Goal: Check status: Check status

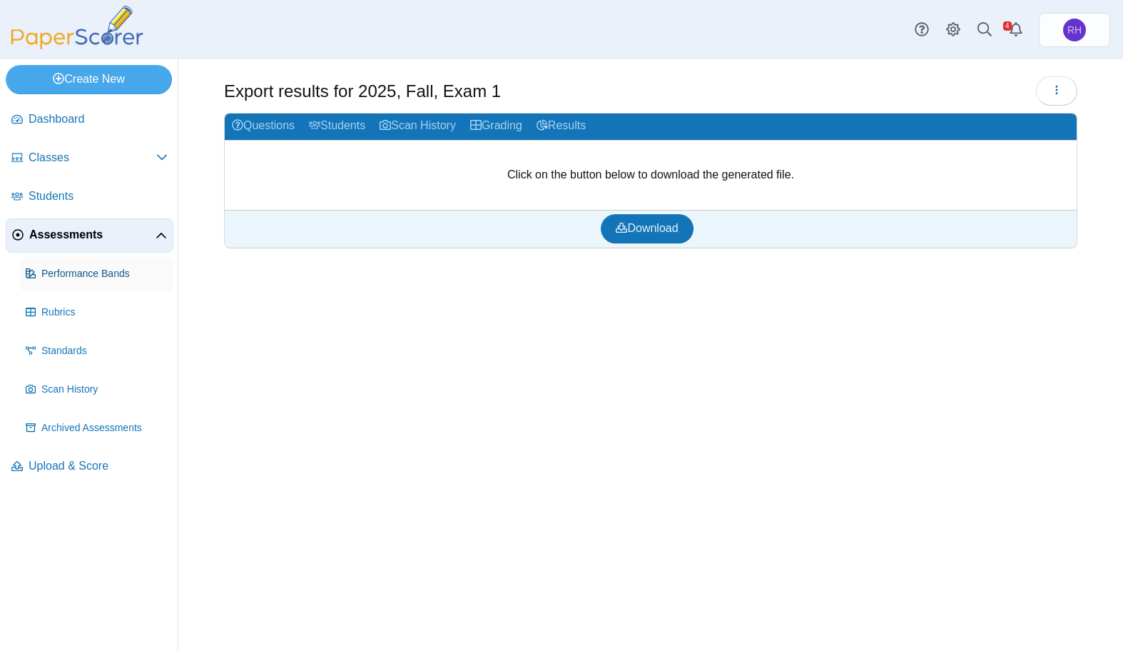
drag, startPoint x: 0, startPoint y: 0, endPoint x: 64, endPoint y: 267, distance: 274.4
click at [64, 267] on span "Performance Bands" at bounding box center [104, 274] width 126 height 14
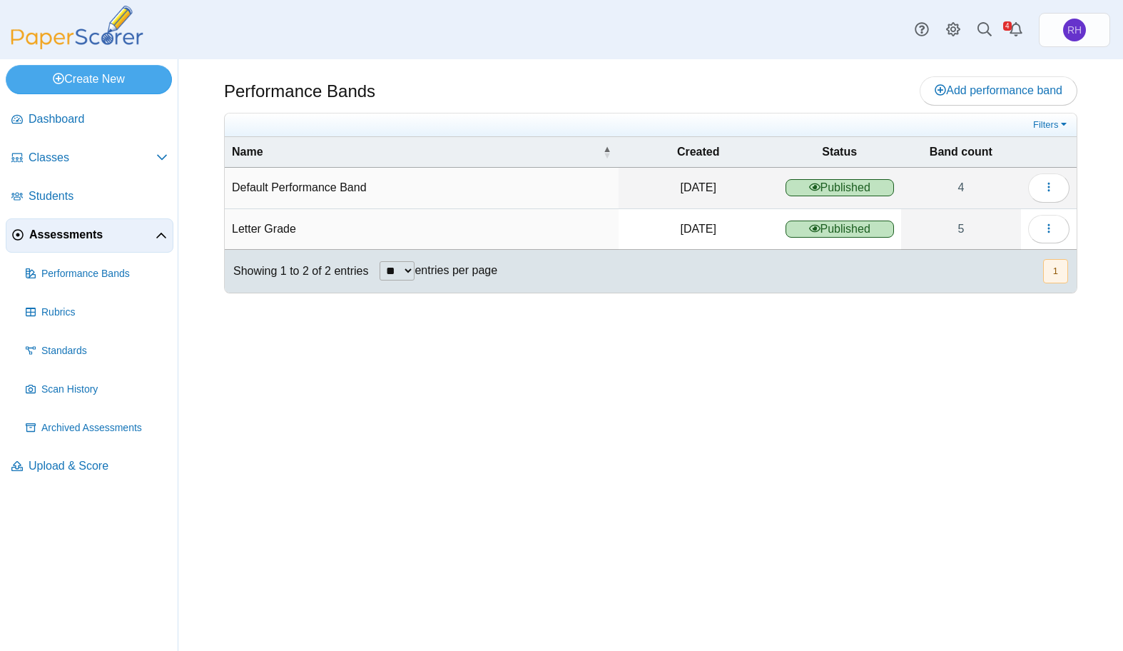
click at [58, 229] on span "Assessments" at bounding box center [92, 235] width 126 height 16
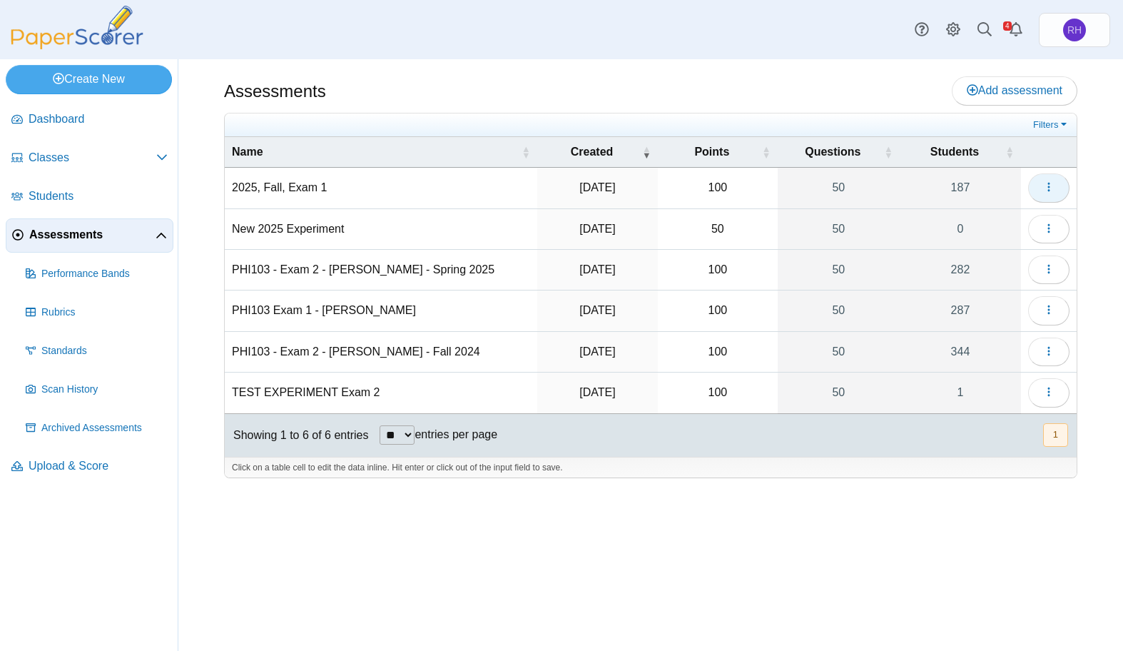
click at [1052, 190] on icon "button" at bounding box center [1048, 186] width 11 height 11
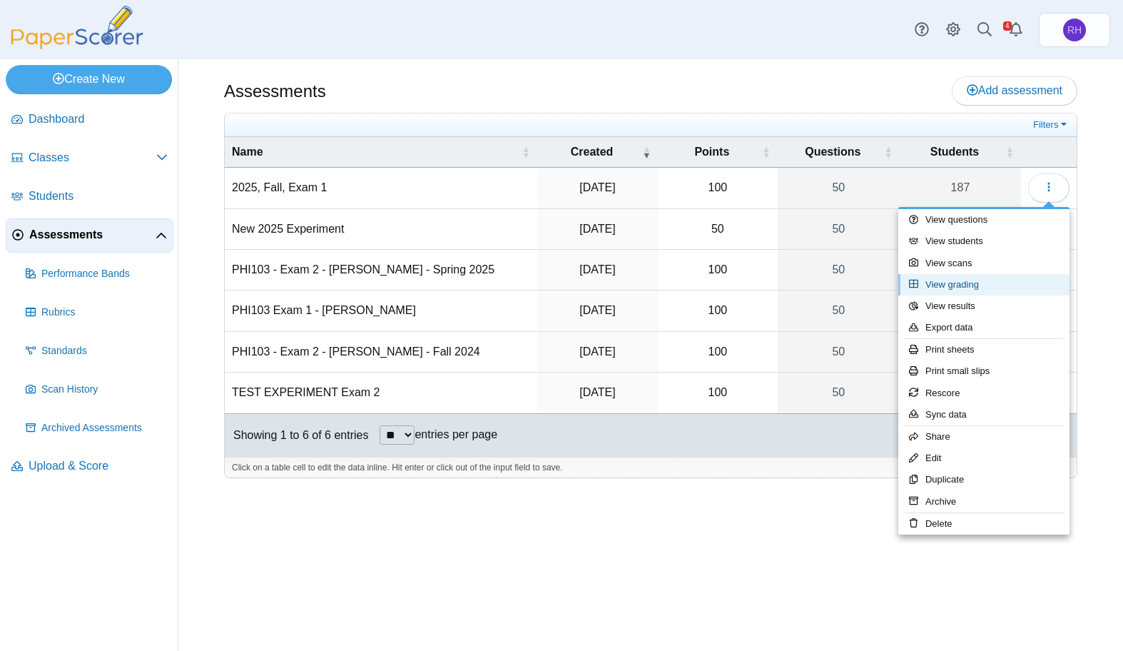
click at [983, 277] on link "View grading" at bounding box center [983, 284] width 171 height 21
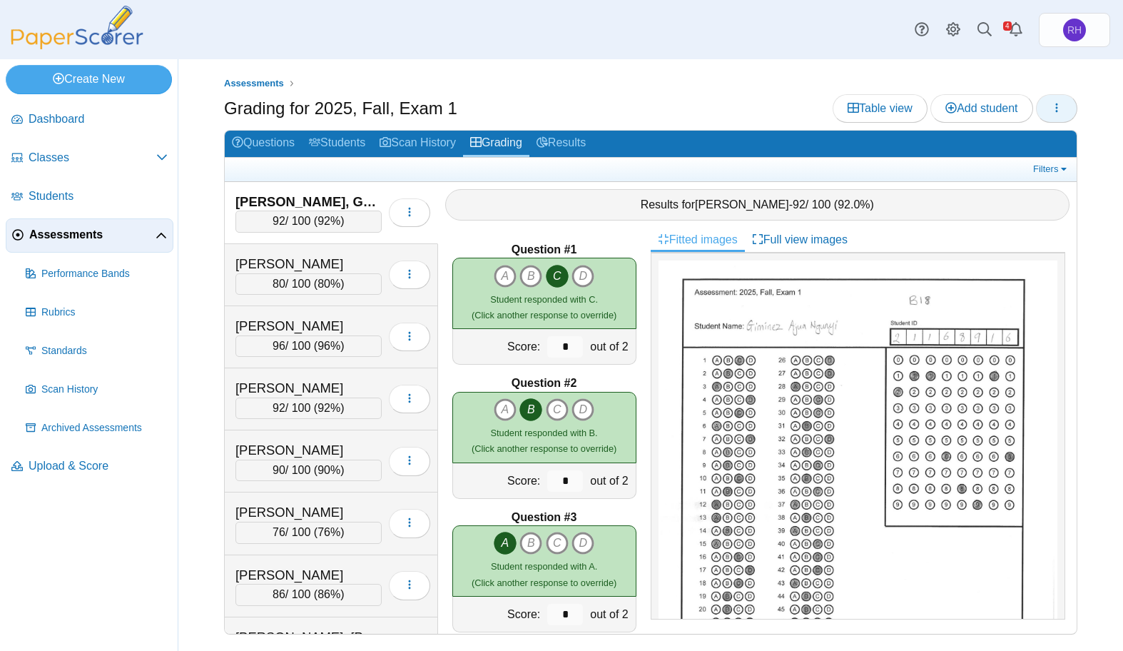
click at [1060, 107] on icon "button" at bounding box center [1056, 107] width 11 height 11
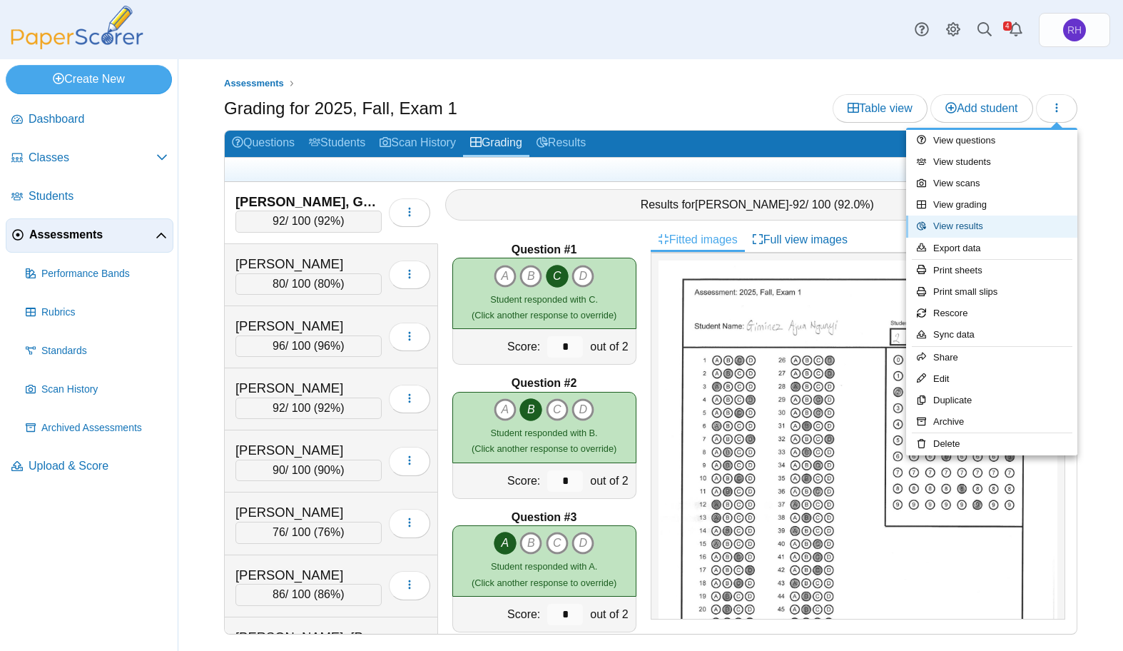
click at [1000, 220] on link "View results" at bounding box center [991, 225] width 171 height 21
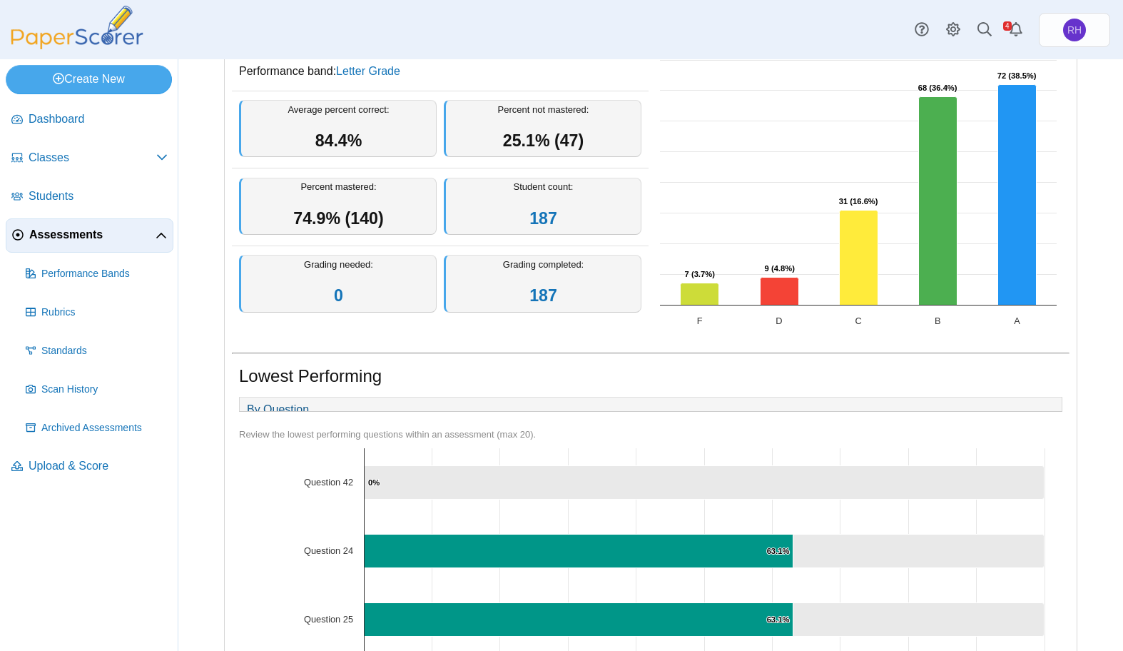
scroll to position [238, 0]
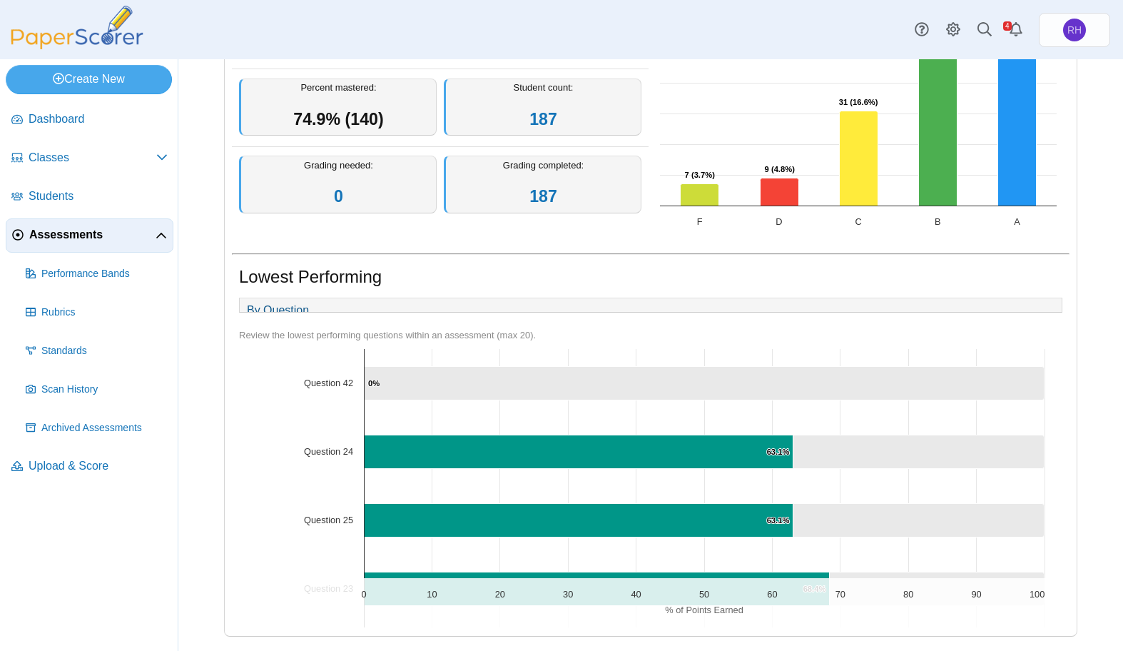
click at [776, 379] on icon "Question 42, 100. ." at bounding box center [704, 383] width 680 height 34
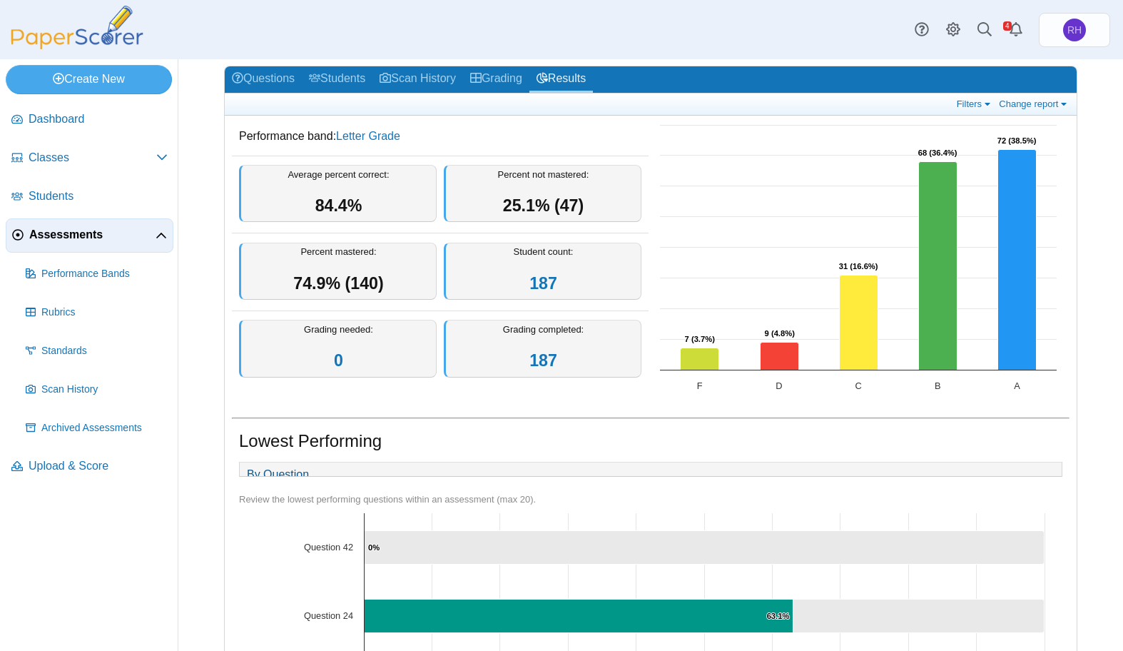
scroll to position [0, 0]
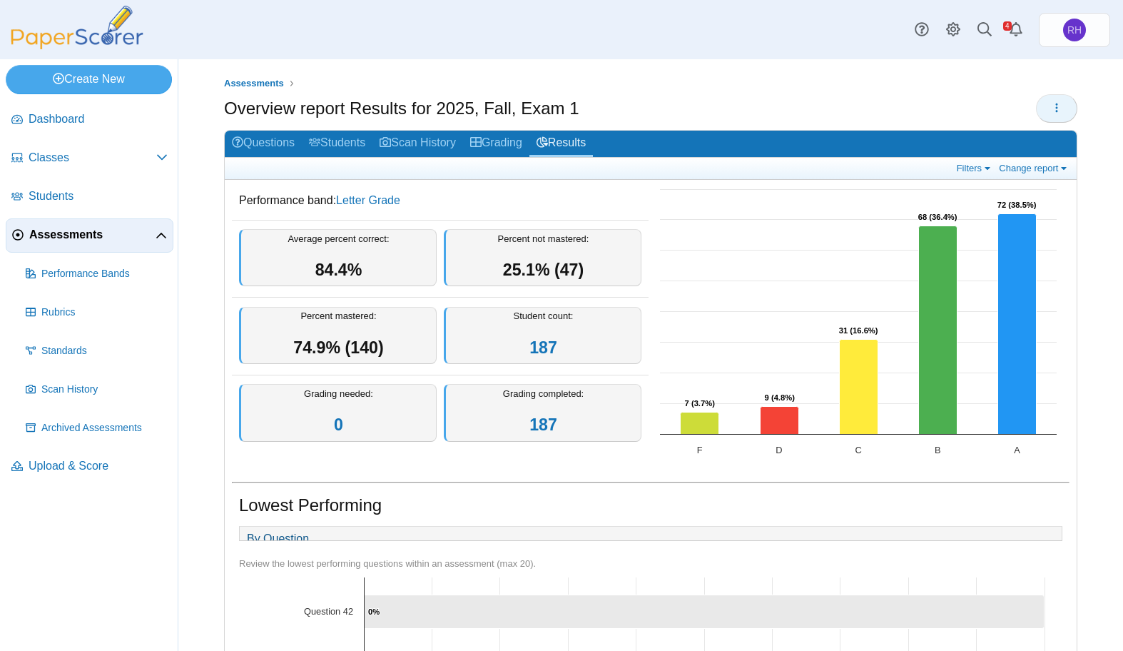
click at [1052, 109] on button "button" at bounding box center [1056, 108] width 41 height 29
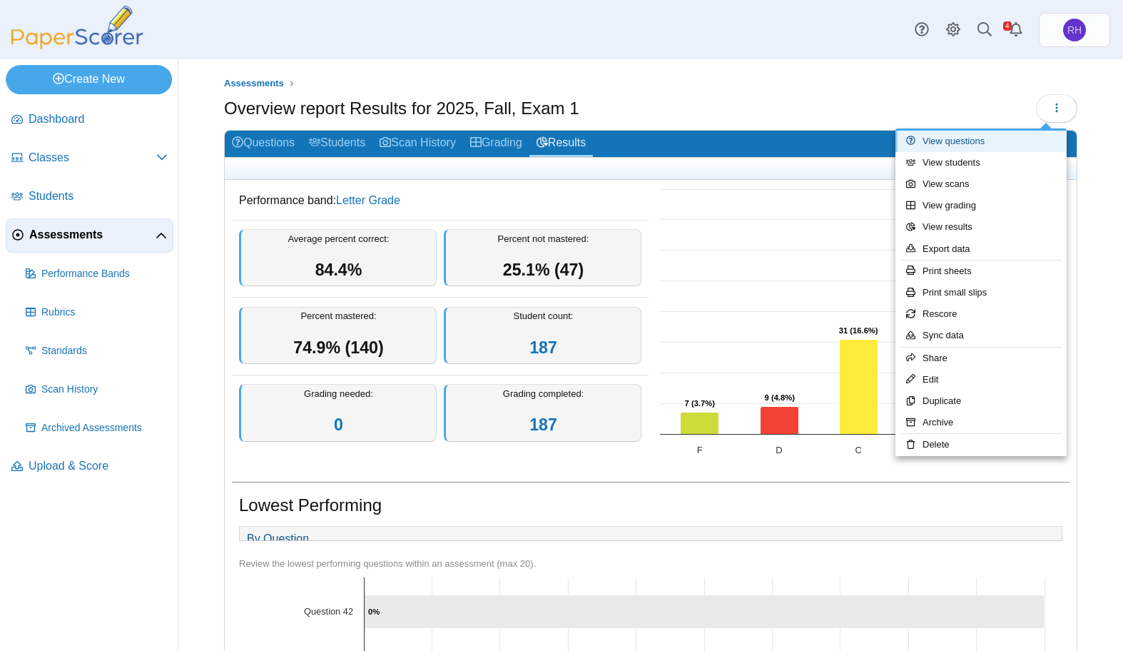
click at [967, 144] on link "View questions" at bounding box center [980, 141] width 171 height 21
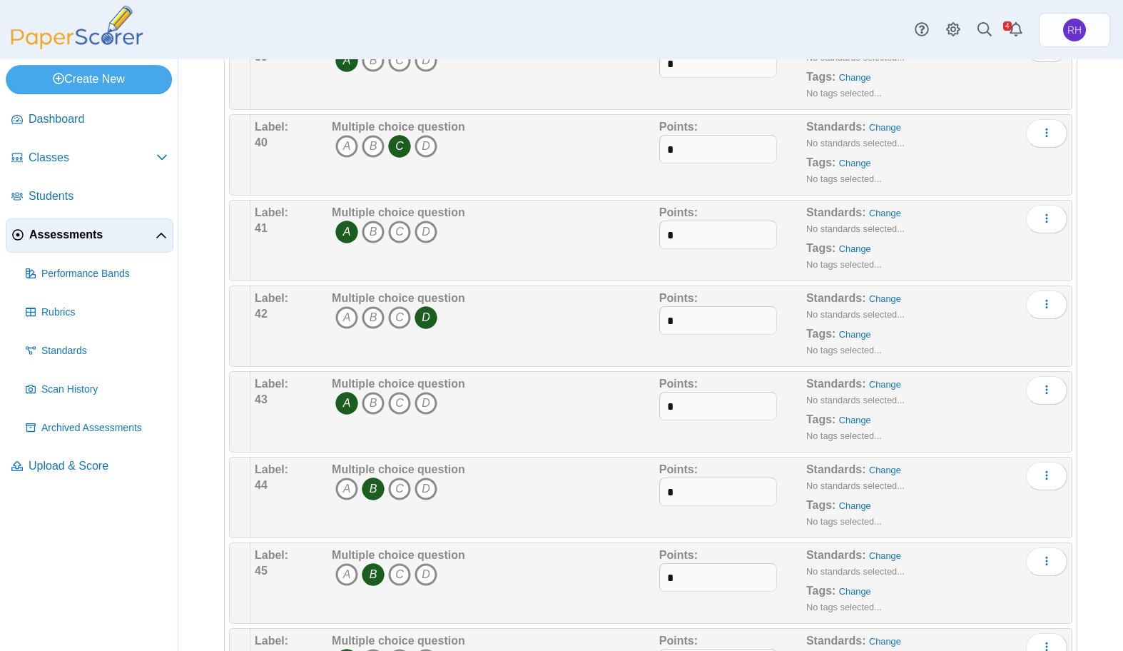
scroll to position [3424, 0]
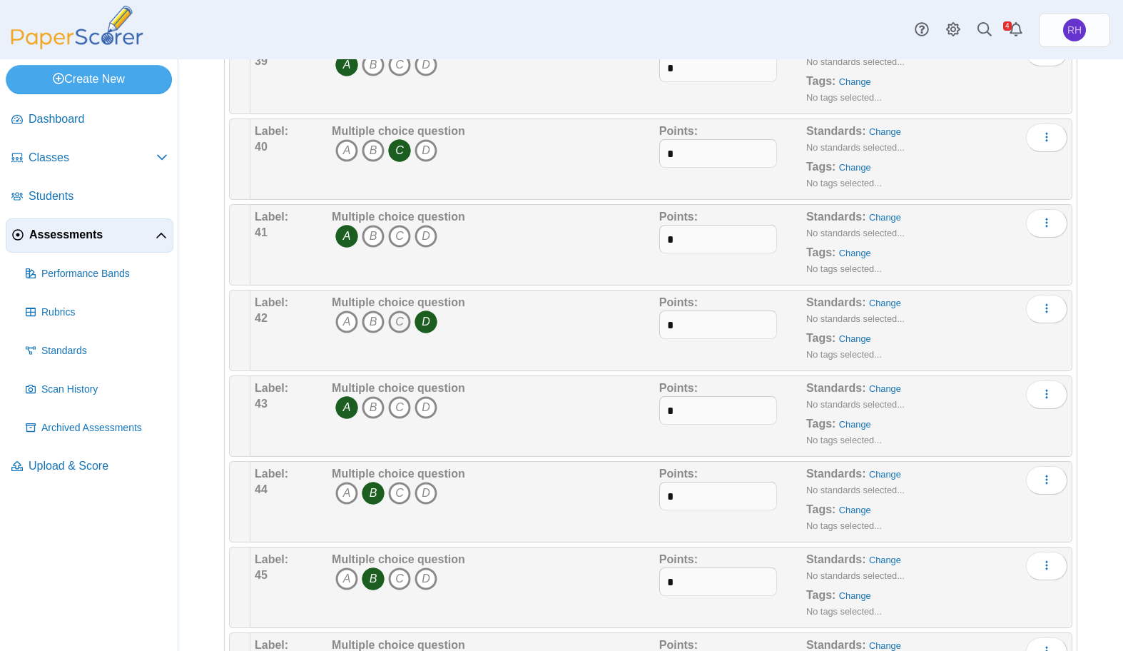
click at [396, 322] on icon "C" at bounding box center [399, 321] width 23 height 23
click at [432, 321] on icon "D" at bounding box center [425, 321] width 23 height 23
click at [1013, 27] on icon "Alerts" at bounding box center [1016, 29] width 14 height 14
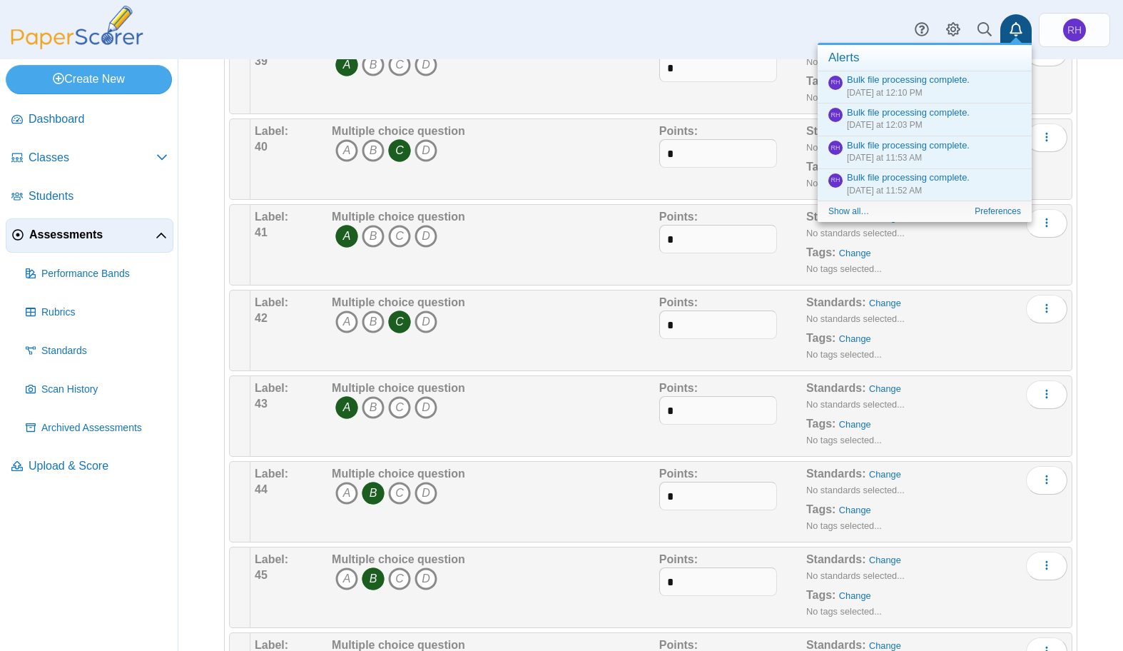
click at [1014, 26] on icon "Alerts" at bounding box center [1016, 29] width 14 height 14
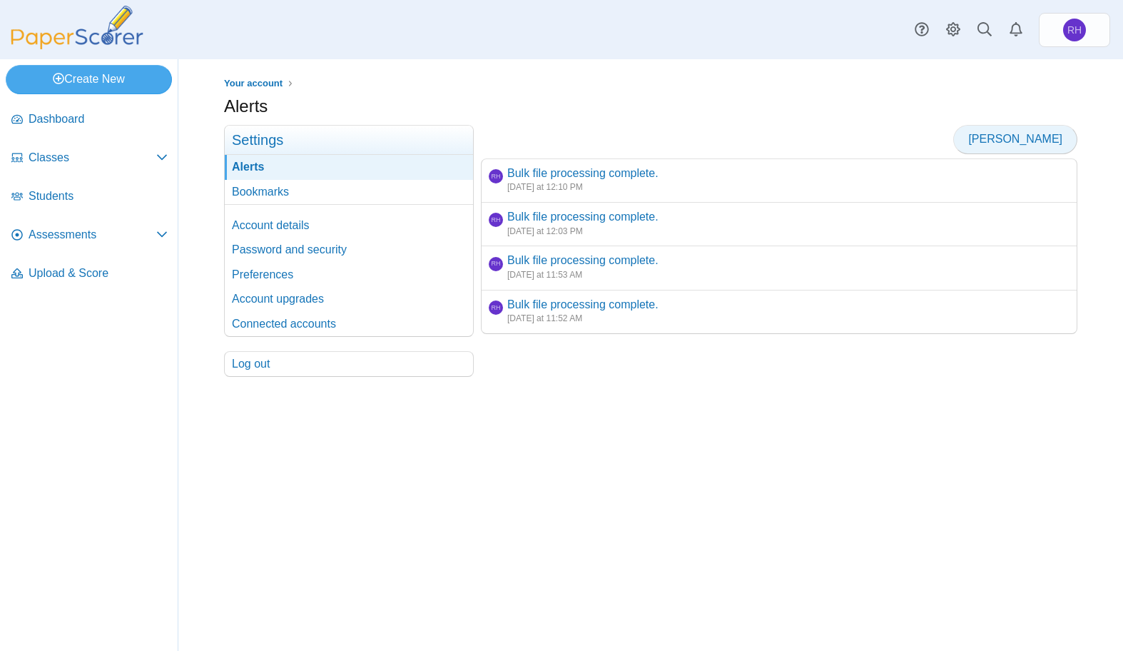
click at [1048, 136] on span "[PERSON_NAME]" at bounding box center [1015, 139] width 94 height 12
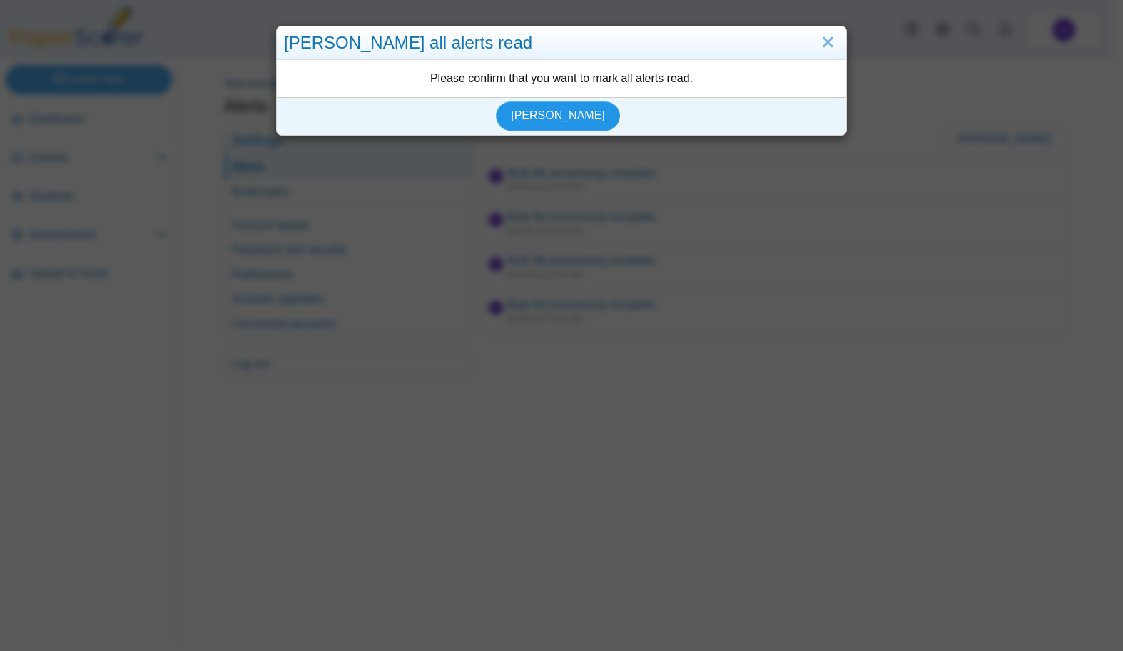
click at [586, 113] on button "[PERSON_NAME]" at bounding box center [558, 115] width 124 height 29
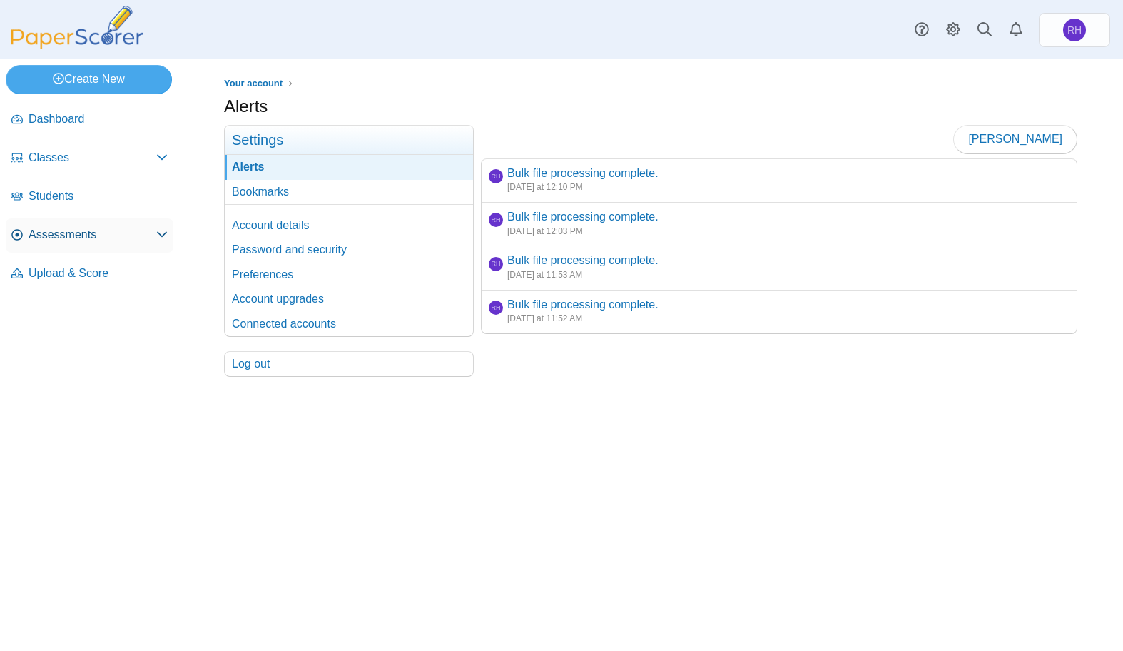
click at [75, 234] on span "Assessments" at bounding box center [93, 235] width 128 height 16
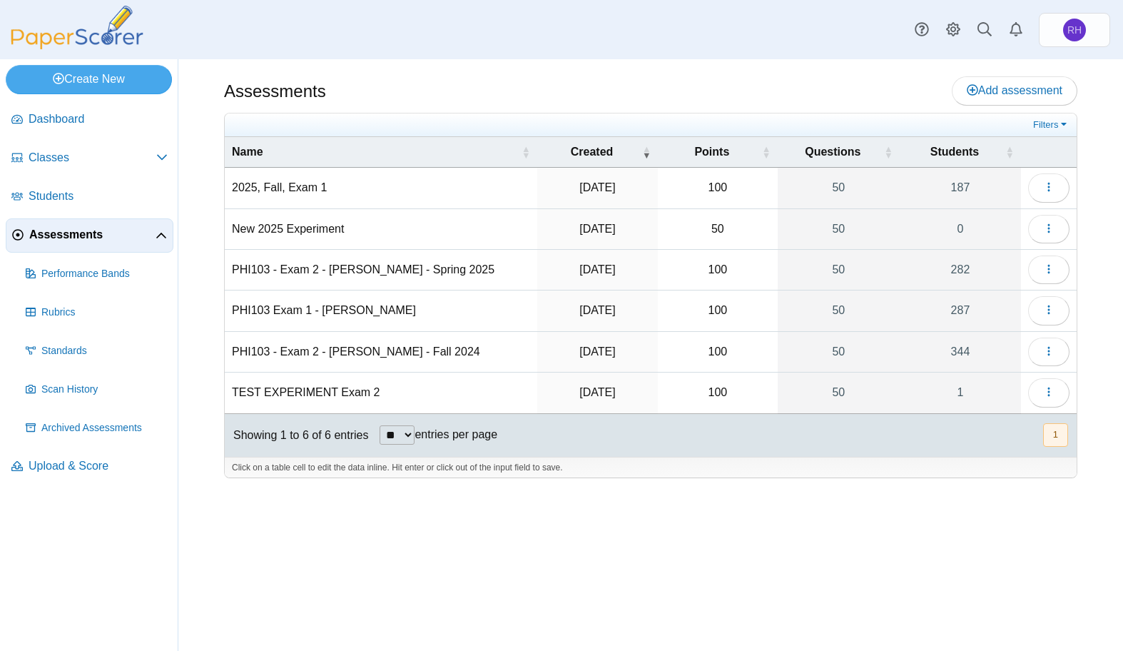
click at [287, 187] on td "2025, Fall, Exam 1" at bounding box center [381, 188] width 312 height 41
click at [1055, 180] on button "button" at bounding box center [1048, 187] width 41 height 29
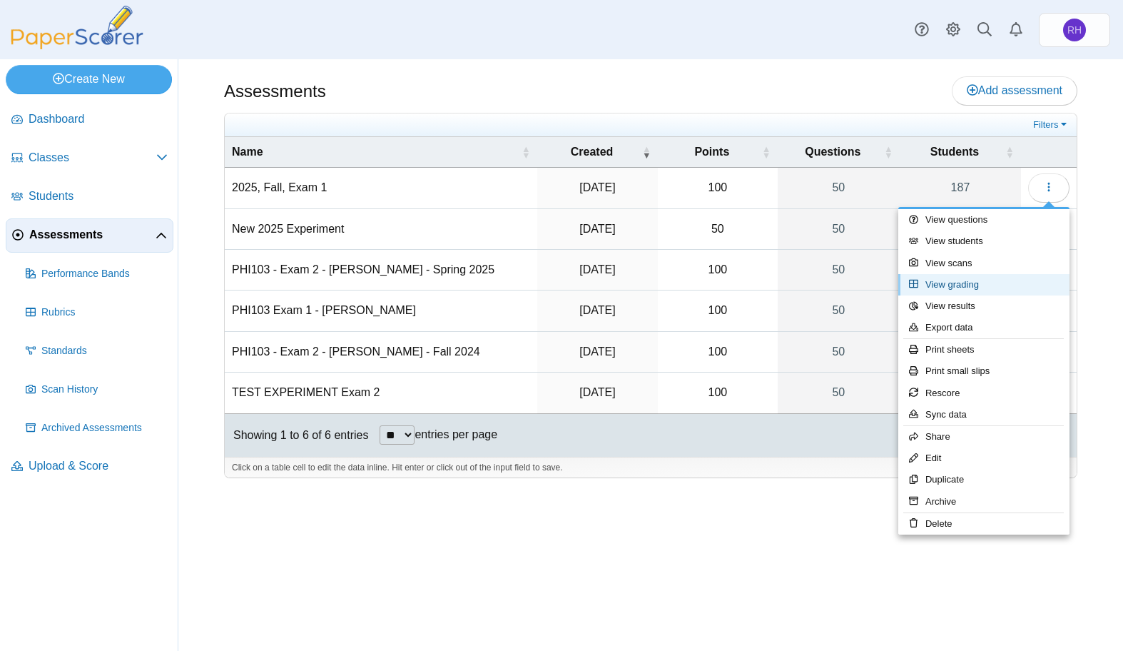
click at [982, 280] on link "View grading" at bounding box center [983, 284] width 171 height 21
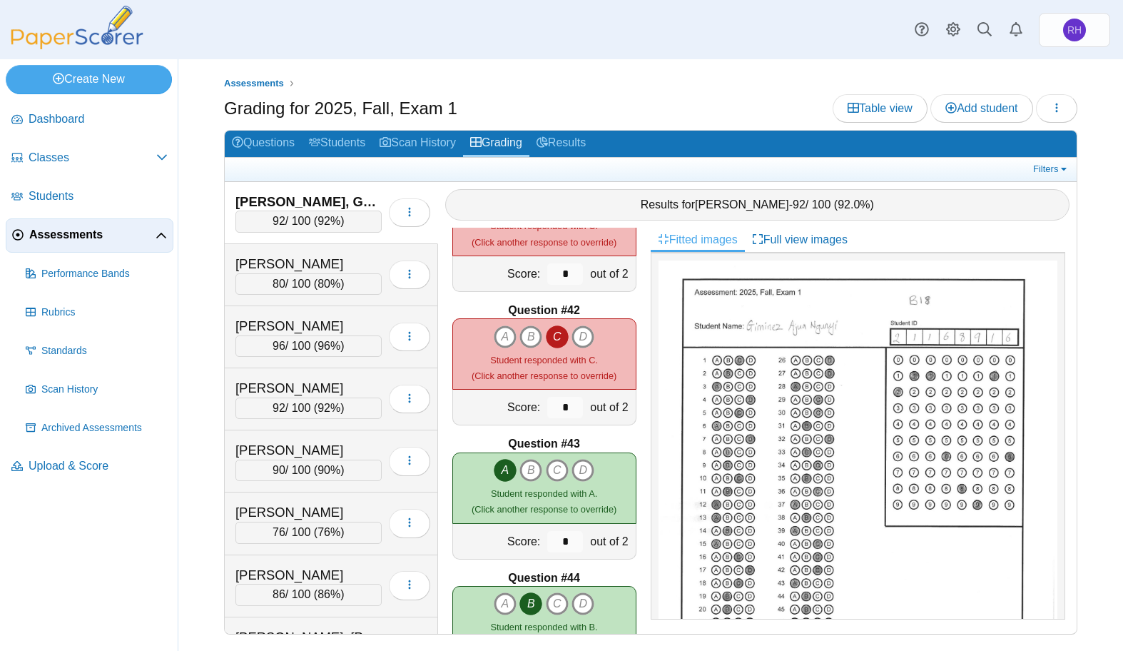
scroll to position [5421, 0]
click at [494, 140] on link "Grading" at bounding box center [496, 144] width 66 height 26
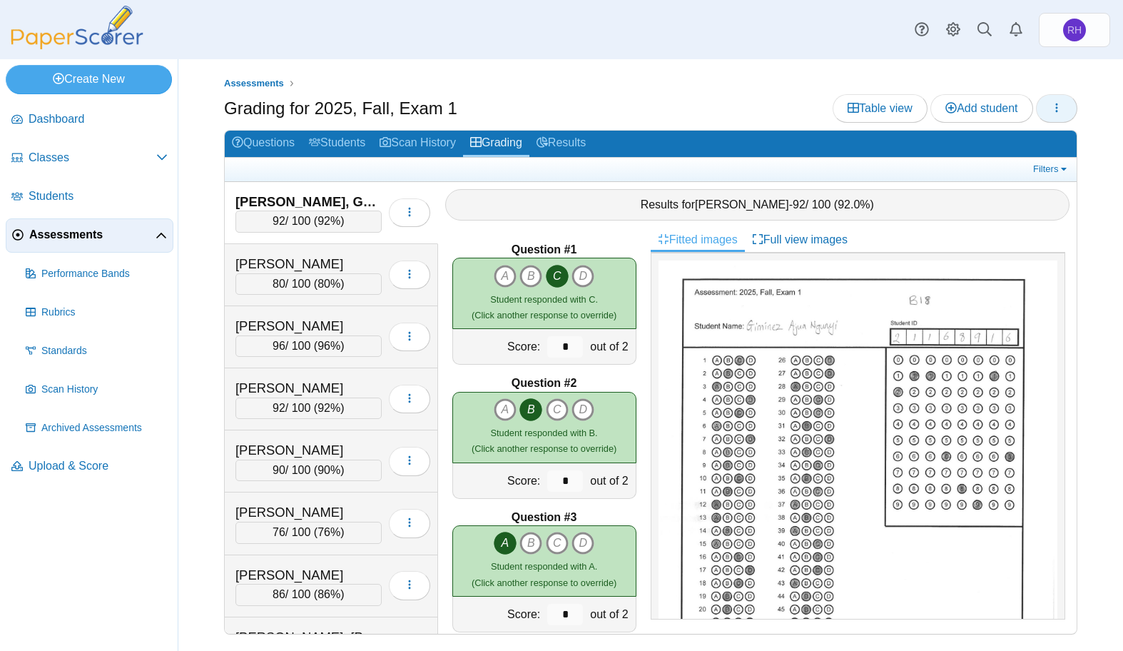
click at [1050, 116] on button "button" at bounding box center [1056, 108] width 41 height 29
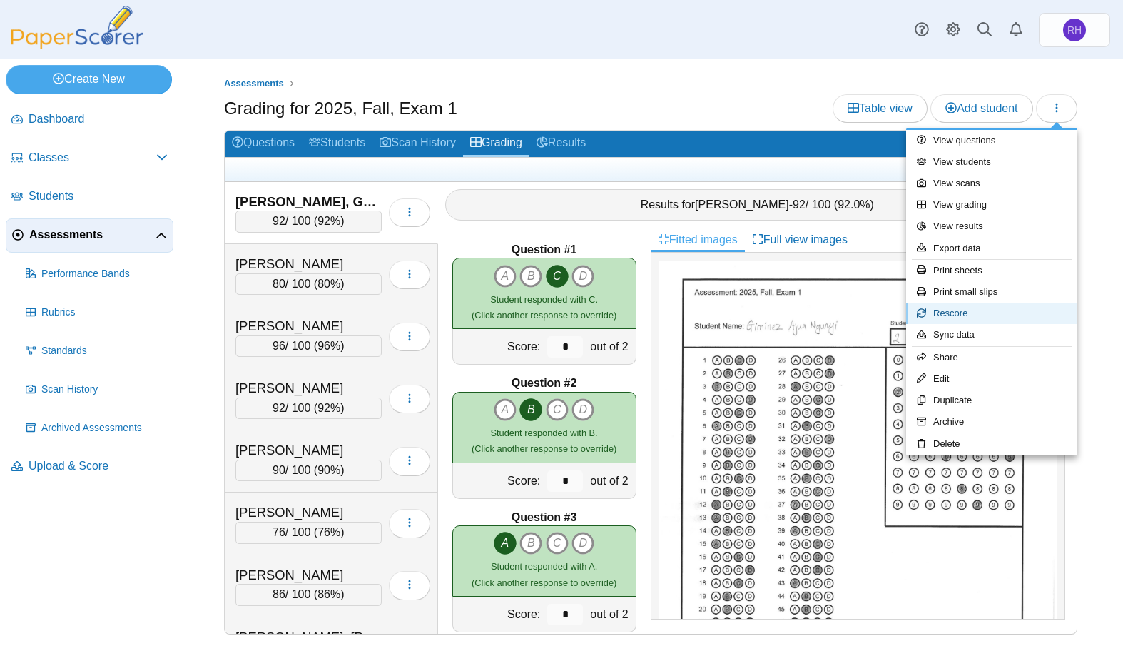
click at [964, 307] on link "Rescore" at bounding box center [991, 312] width 171 height 21
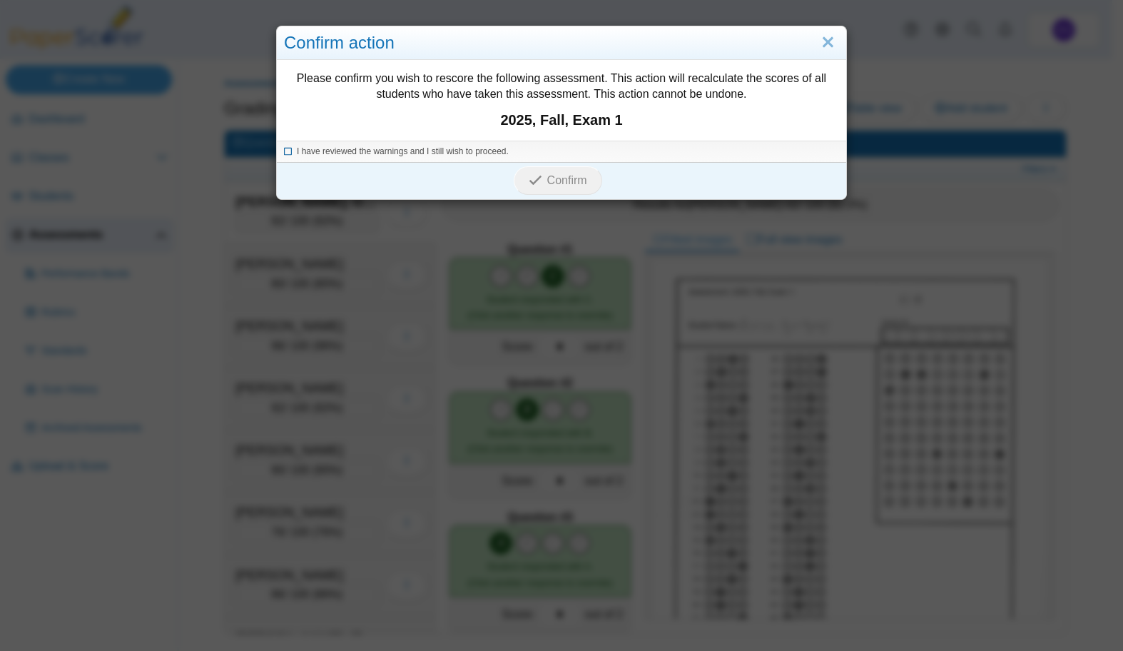
click at [306, 155] on span "I have reviewed the warnings and I still wish to proceed." at bounding box center [403, 151] width 212 height 10
click at [553, 174] on span "Confirm" at bounding box center [567, 180] width 40 height 12
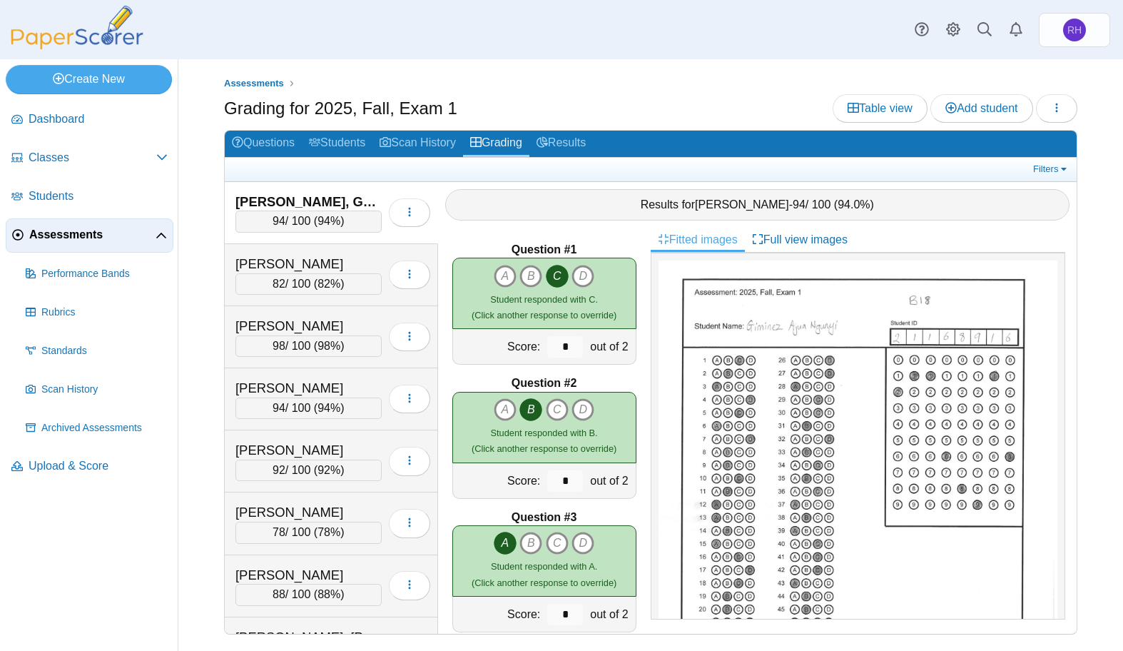
click at [1092, 112] on div "Assessments Grading for 2025, Fall, Exam 1 Table view Add student Loading…" at bounding box center [650, 354] width 944 height 591
click at [1046, 101] on button "button" at bounding box center [1056, 108] width 41 height 29
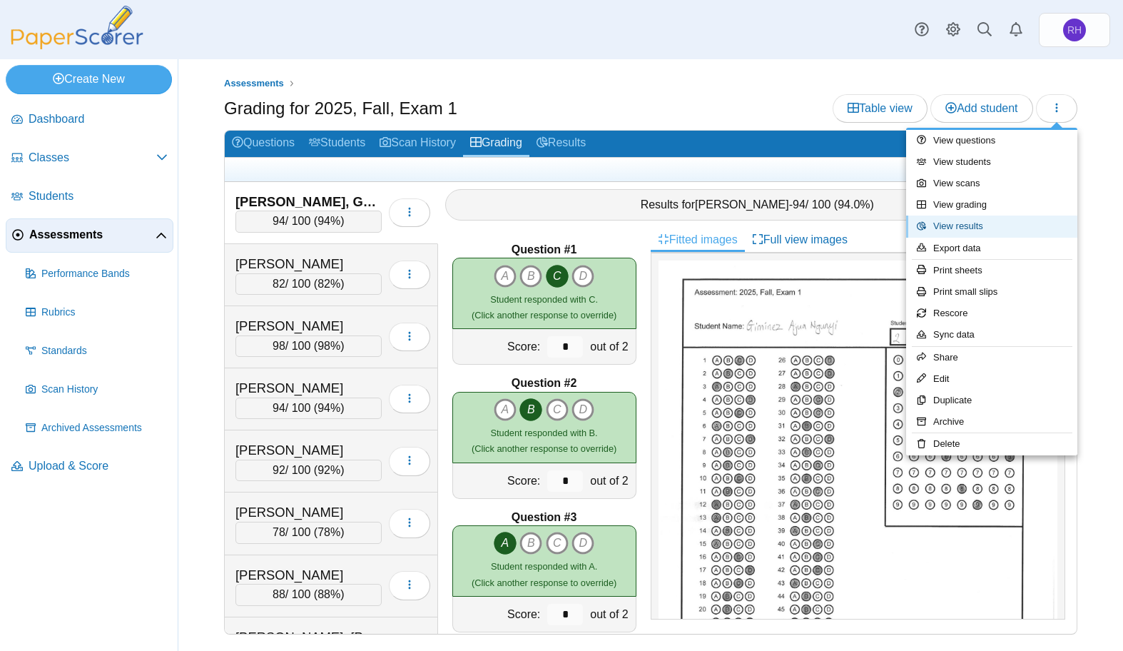
click at [997, 228] on link "View results" at bounding box center [991, 225] width 171 height 21
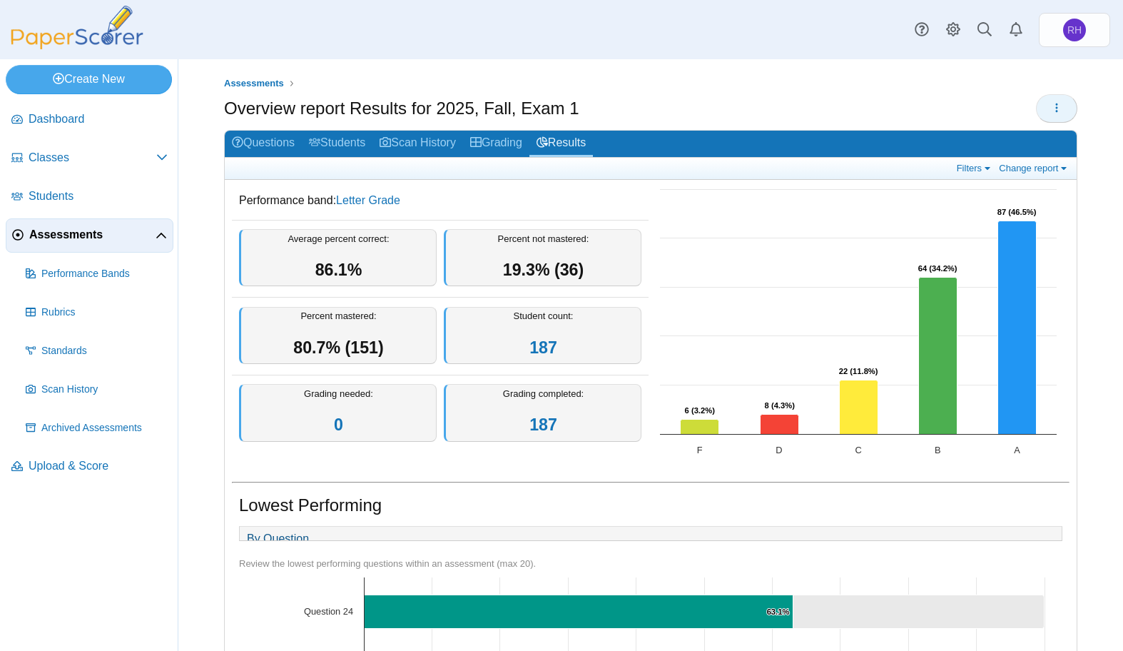
click at [1051, 103] on icon "button" at bounding box center [1056, 107] width 11 height 11
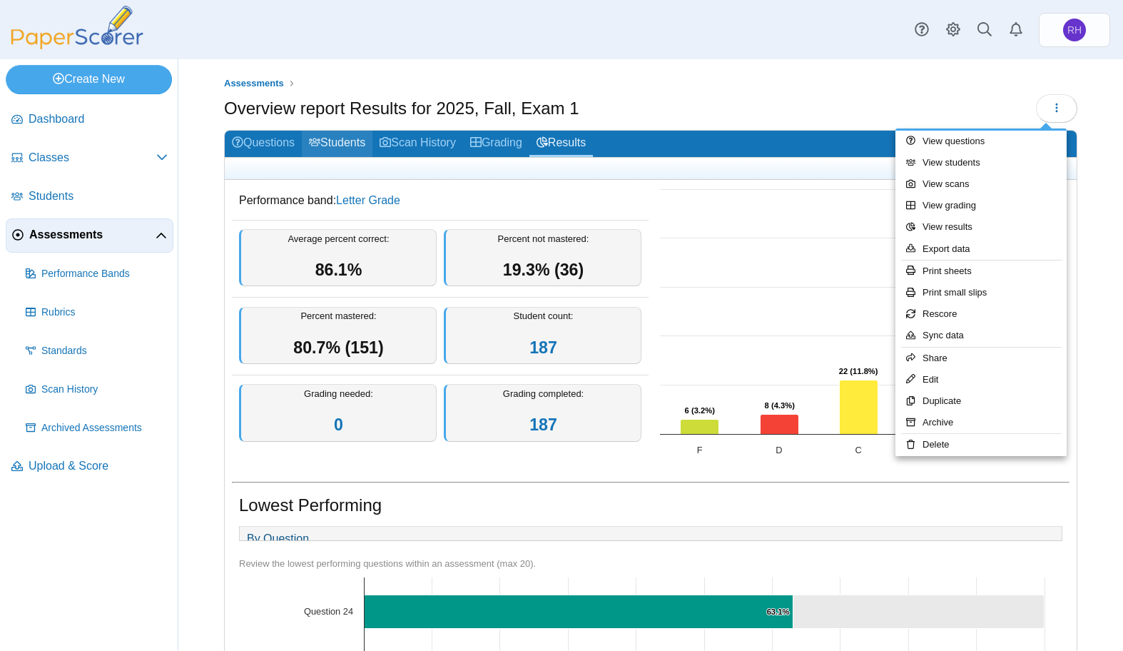
click at [319, 137] on icon at bounding box center [314, 141] width 11 height 11
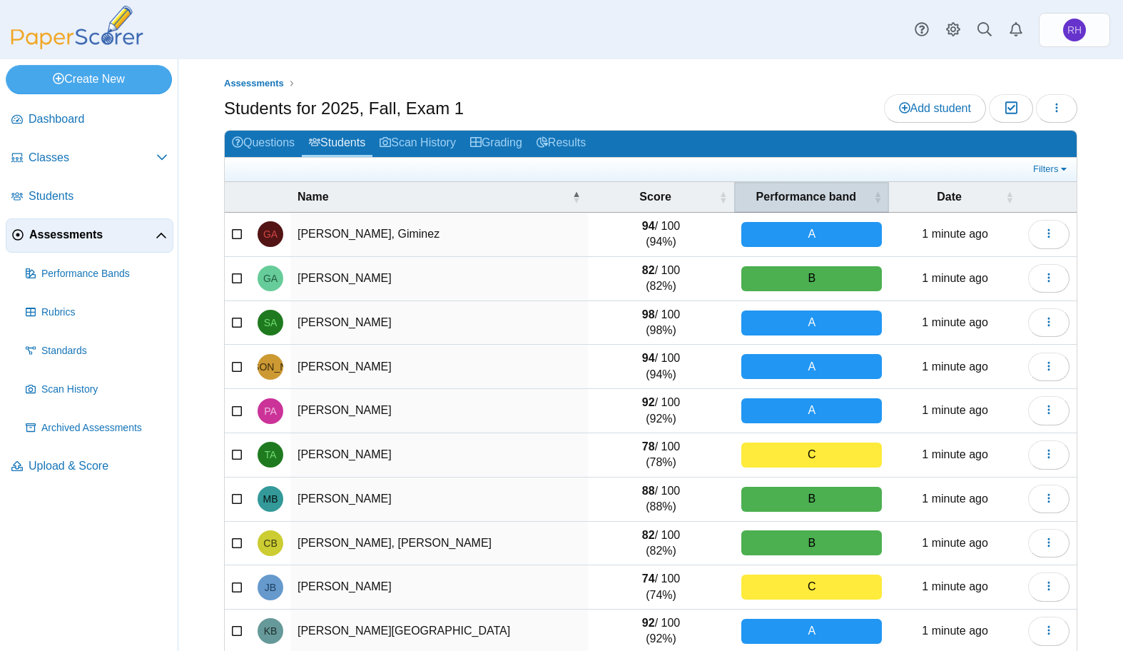
click at [782, 191] on span "Performance band" at bounding box center [805, 197] width 129 height 16
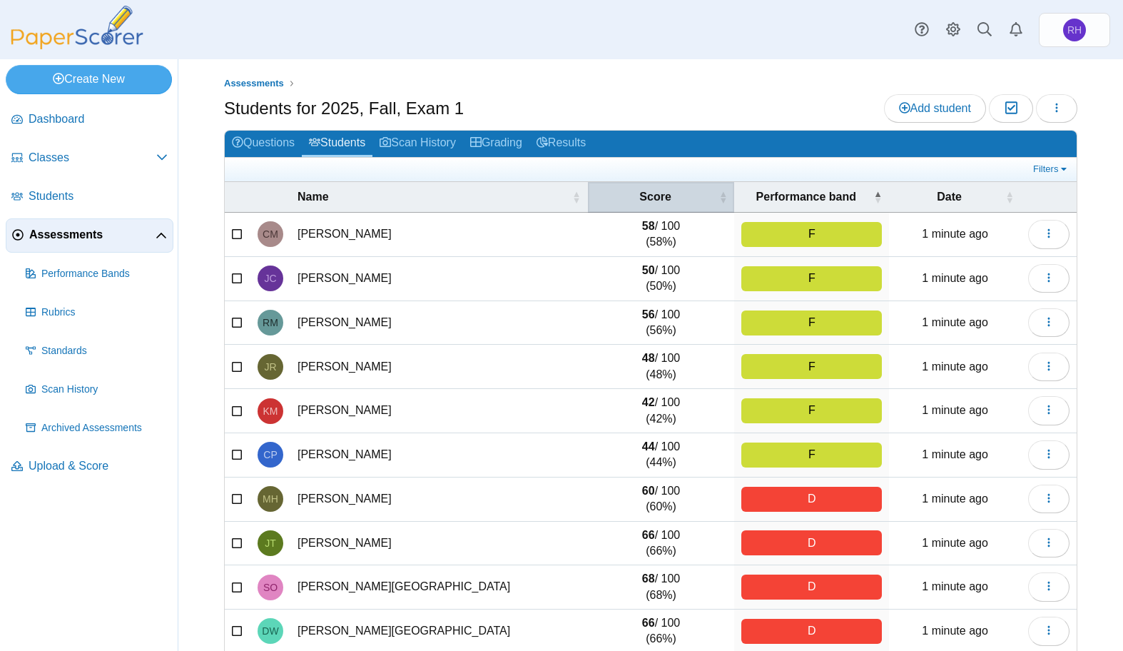
click at [661, 196] on span "Score" at bounding box center [655, 197] width 121 height 16
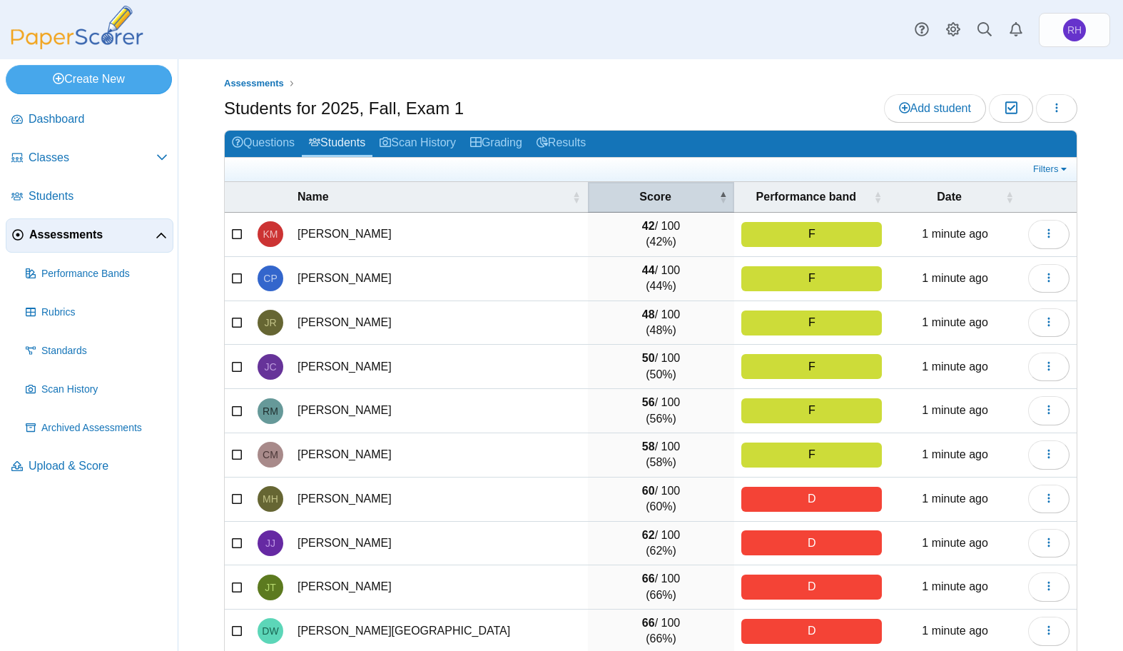
click at [661, 196] on span "Score" at bounding box center [655, 197] width 121 height 16
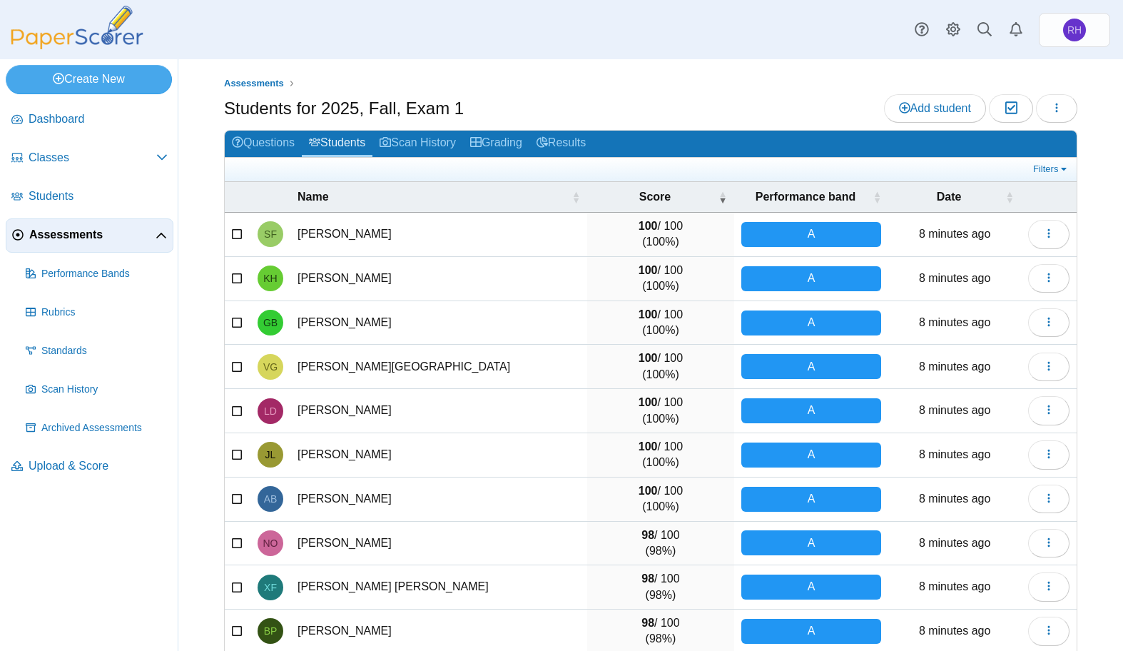
click at [53, 238] on span "Assessments" at bounding box center [92, 235] width 126 height 16
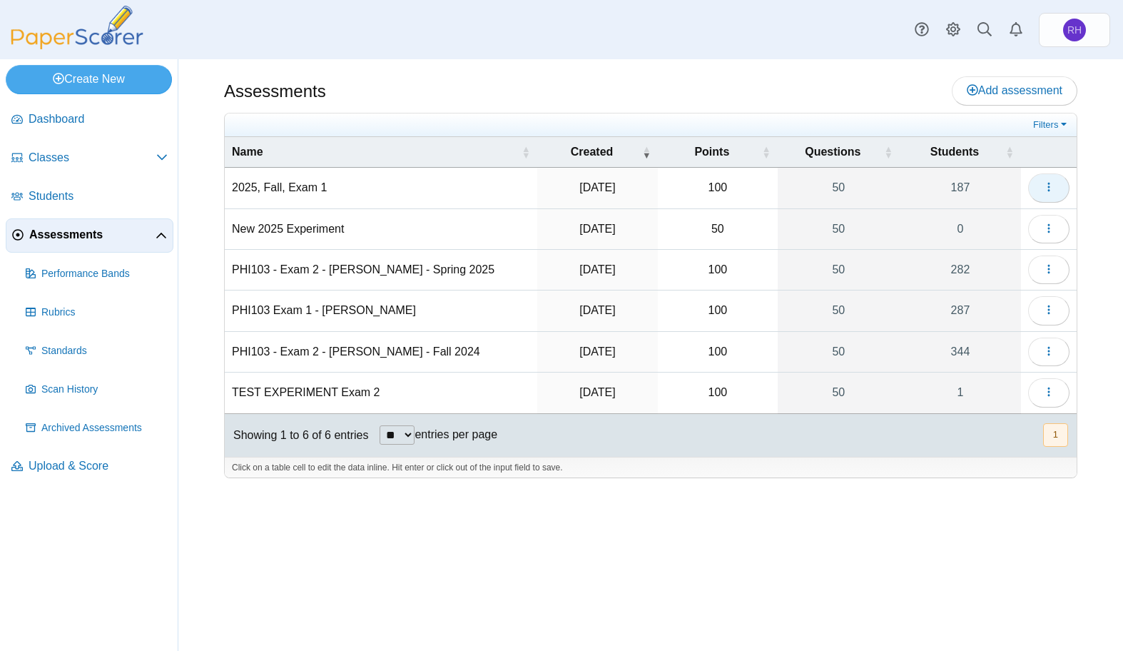
click at [1049, 183] on use "button" at bounding box center [1048, 187] width 2 height 9
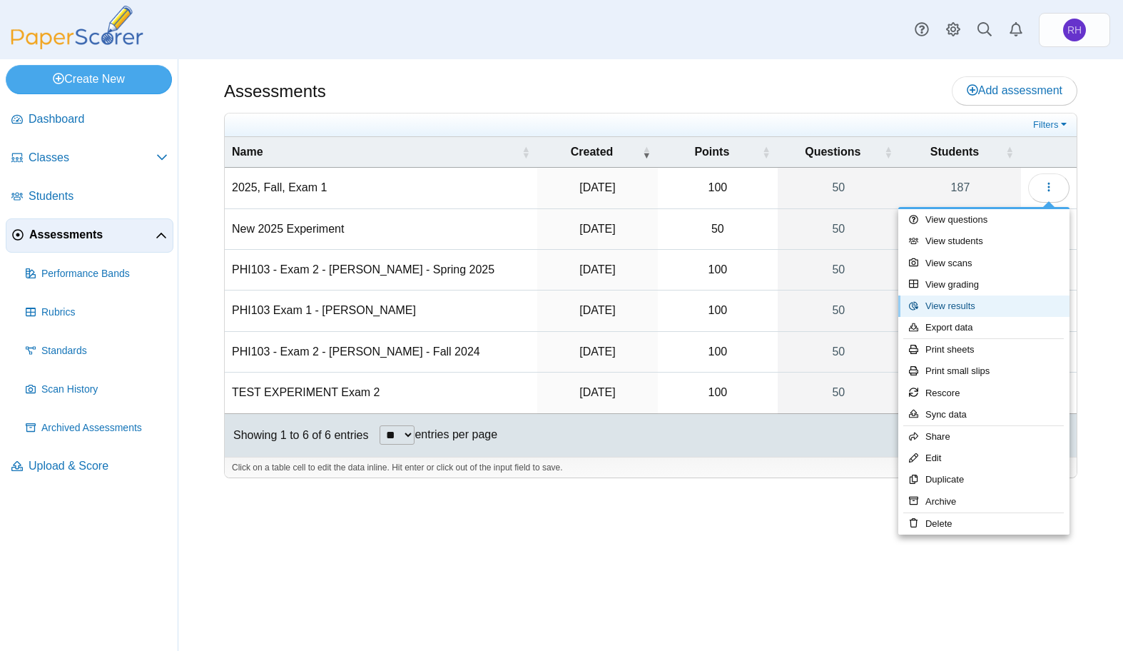
click at [964, 301] on link "View results" at bounding box center [983, 305] width 171 height 21
